Goal: Task Accomplishment & Management: Complete application form

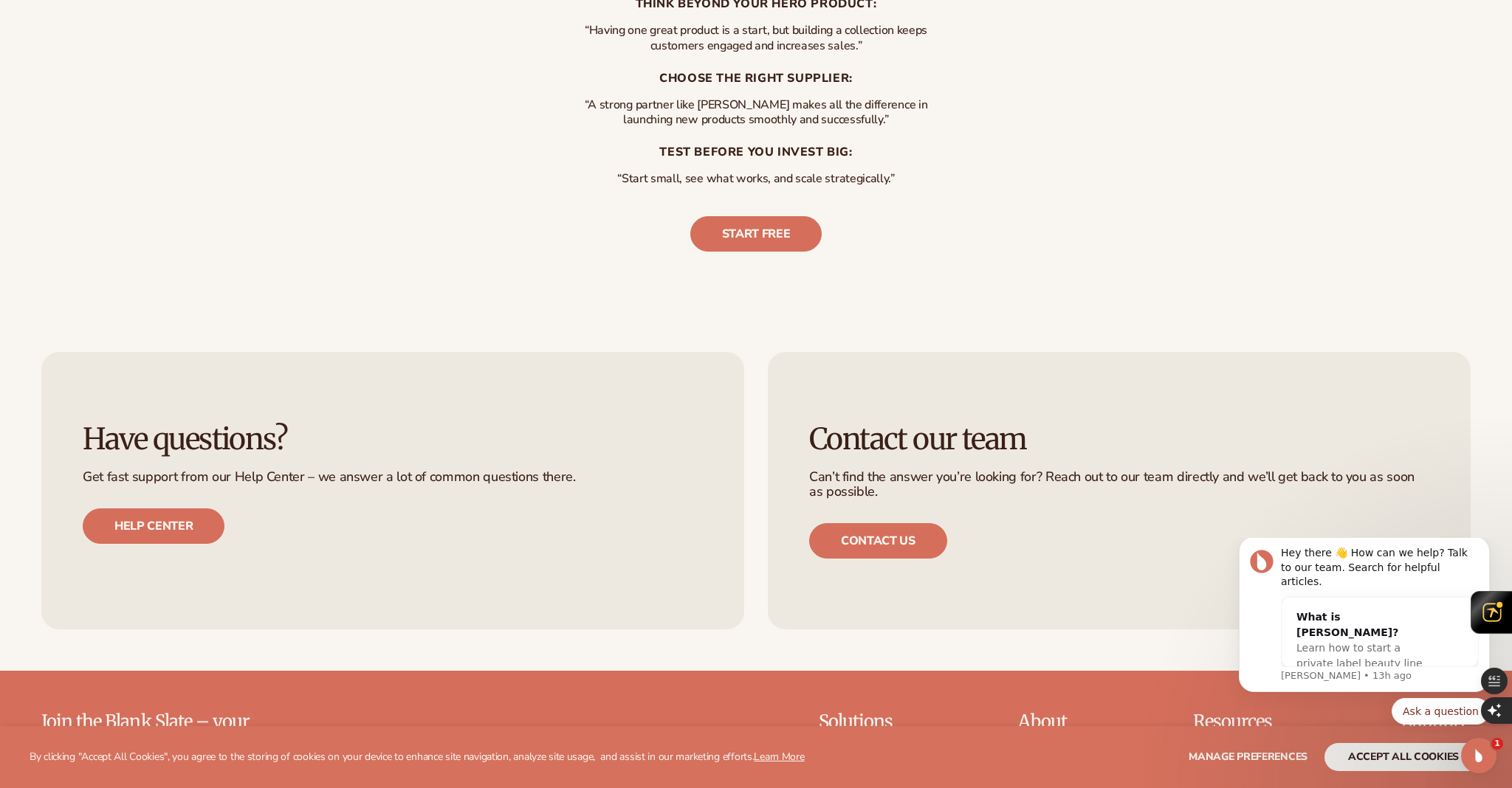
scroll to position [3572, 0]
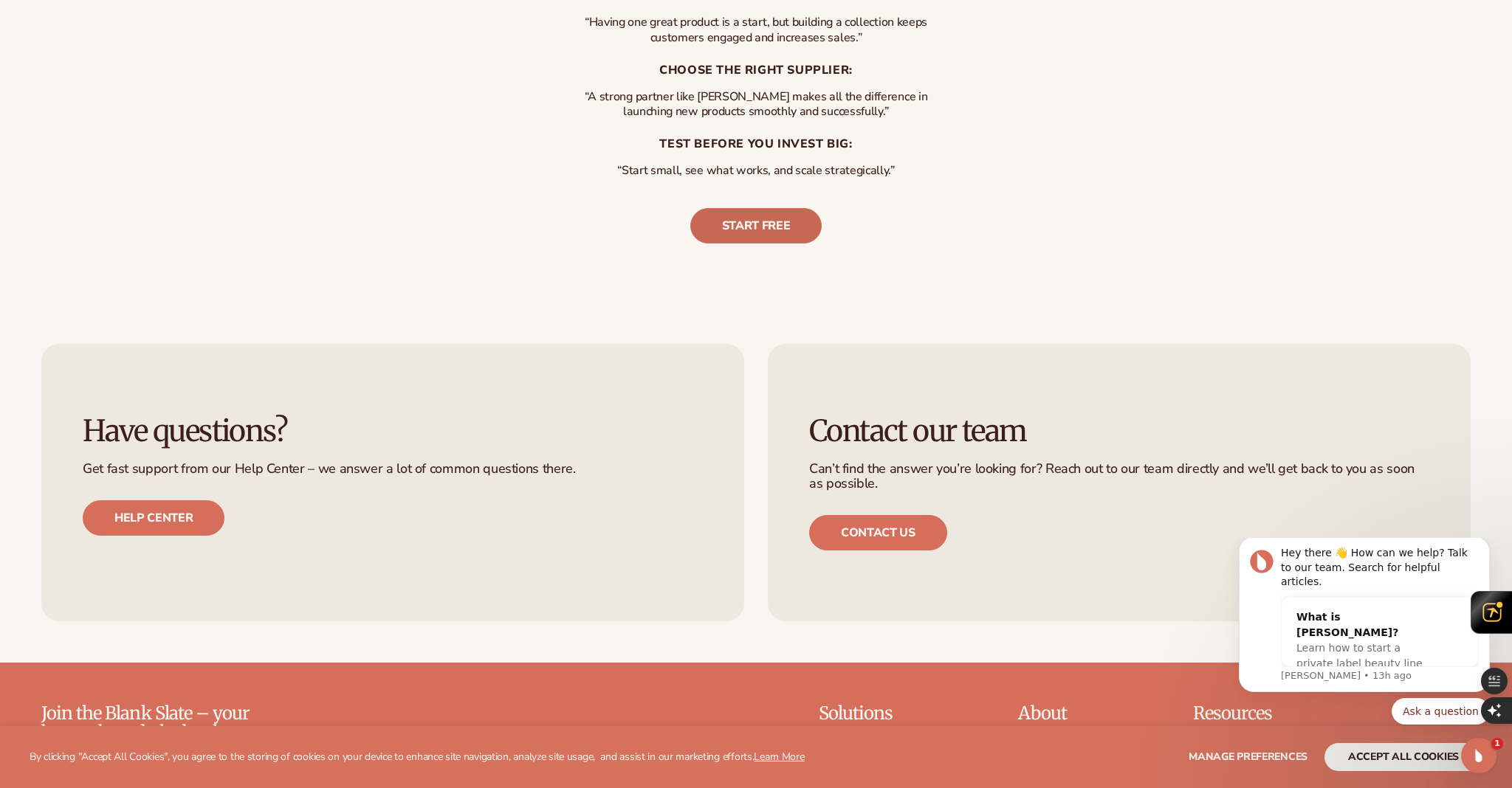
click at [778, 223] on link "Start free" at bounding box center [756, 225] width 132 height 35
